Goal: Information Seeking & Learning: Learn about a topic

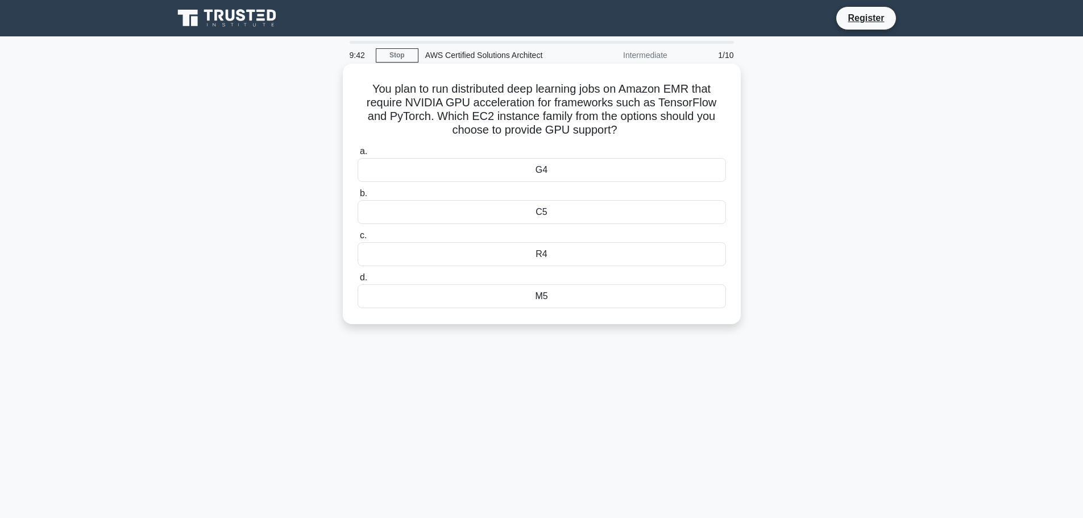
click at [554, 256] on div "R4" at bounding box center [541, 254] width 368 height 24
click at [357, 239] on input "c. R4" at bounding box center [357, 235] width 0 height 7
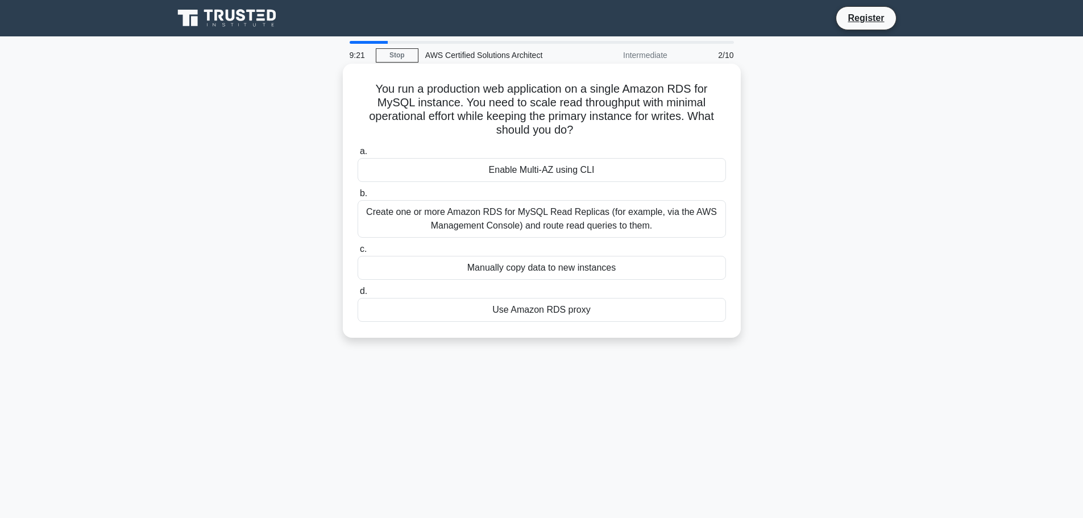
click at [544, 228] on div "Create one or more Amazon RDS for MySQL Read Replicas (for example, via the AWS…" at bounding box center [541, 219] width 368 height 38
click at [357, 197] on input "b. Create one or more Amazon RDS for MySQL Read Replicas (for example, via the …" at bounding box center [357, 193] width 0 height 7
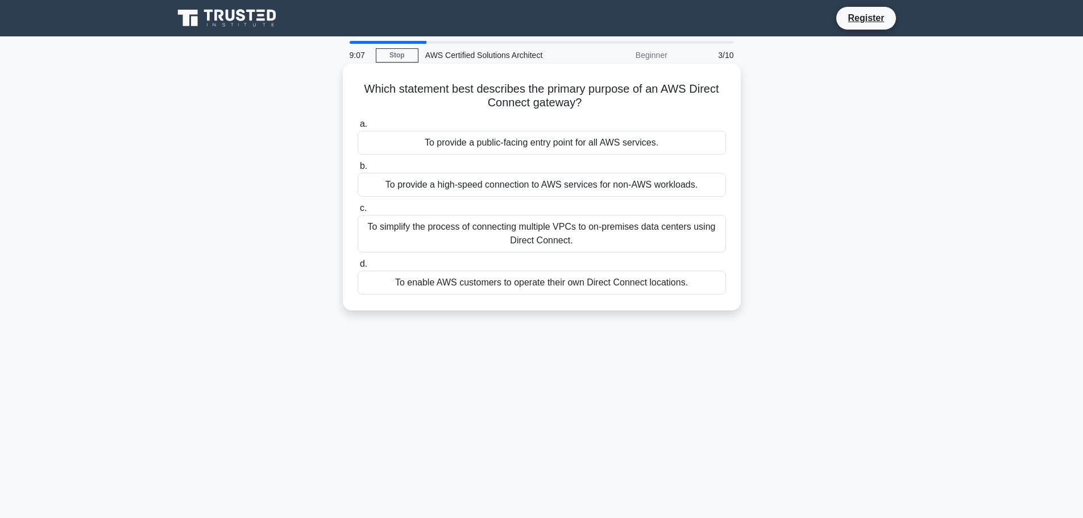
click at [509, 182] on div "To provide a high-speed connection to AWS services for non-AWS workloads." at bounding box center [541, 185] width 368 height 24
click at [357, 170] on input "b. To provide a high-speed connection to AWS services for non-AWS workloads." at bounding box center [357, 166] width 0 height 7
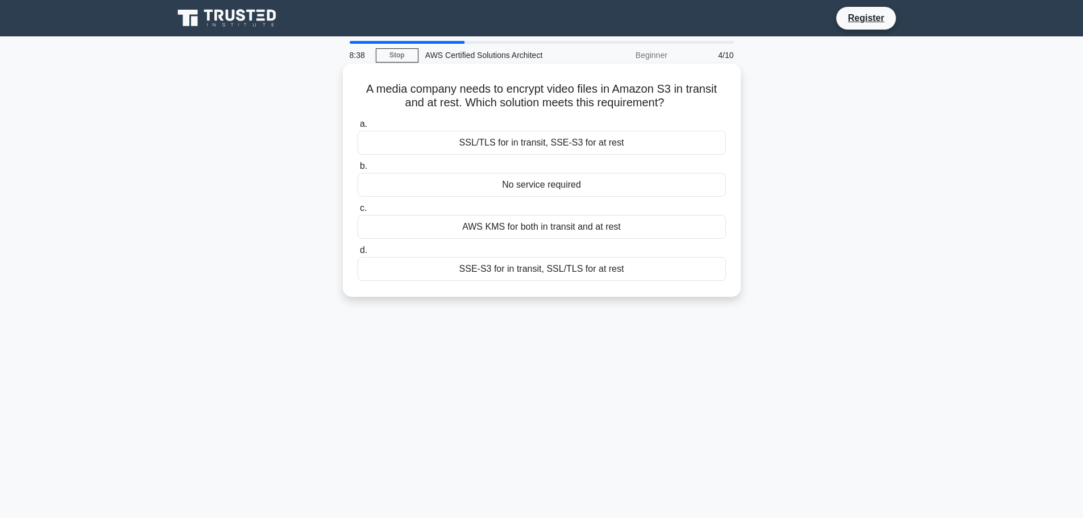
click at [544, 147] on div "SSL/TLS for in transit, SSE-S3 for at rest" at bounding box center [541, 143] width 368 height 24
click at [357, 128] on input "a. SSL/TLS for in transit, SSE-S3 for at rest" at bounding box center [357, 123] width 0 height 7
